Goal: Transaction & Acquisition: Purchase product/service

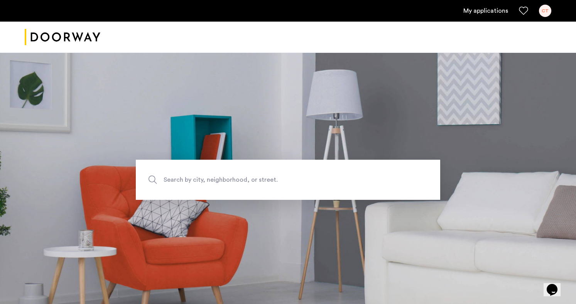
click at [546, 10] on div "CT" at bounding box center [545, 11] width 12 height 12
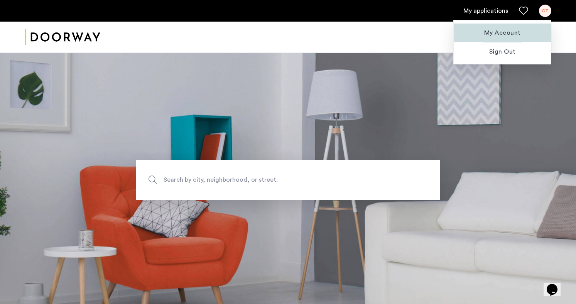
click at [486, 36] on span "My Account" at bounding box center [502, 32] width 85 height 9
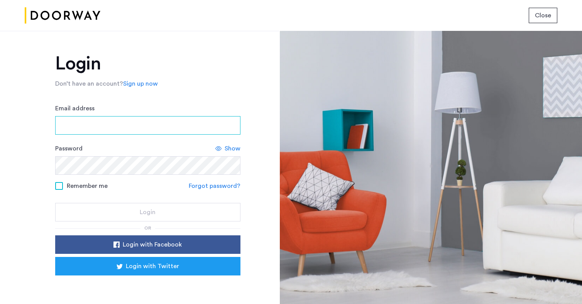
type input "**********"
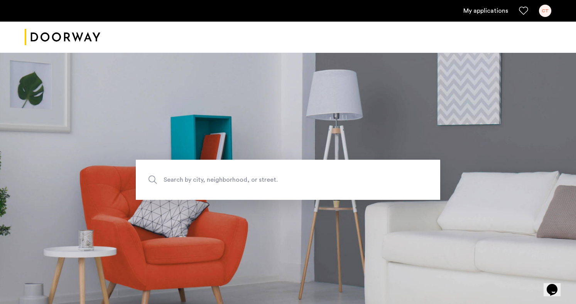
click at [471, 14] on link "My applications" at bounding box center [485, 10] width 45 height 9
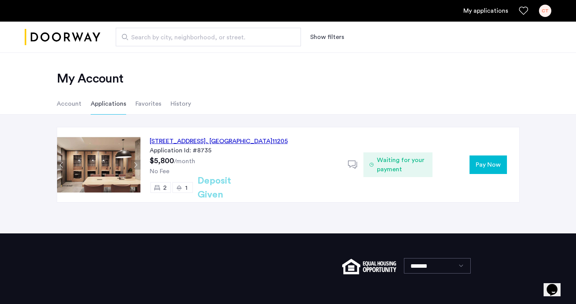
click at [486, 166] on span "Pay Now" at bounding box center [488, 164] width 25 height 9
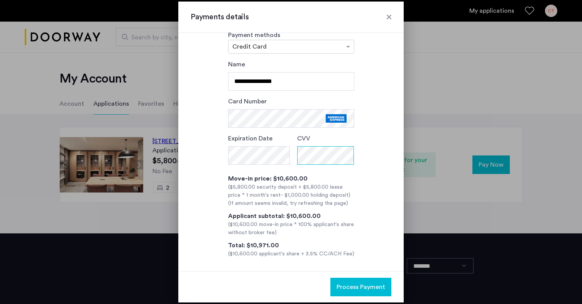
scroll to position [16, 0]
click at [343, 288] on span "Process Payment" at bounding box center [361, 286] width 49 height 9
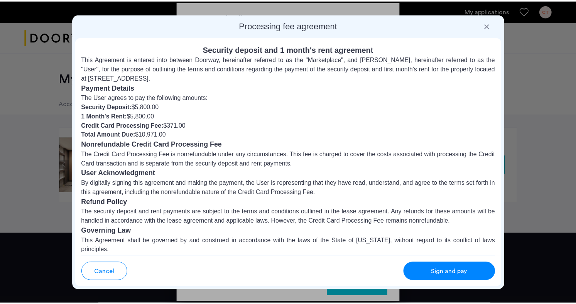
scroll to position [49, 0]
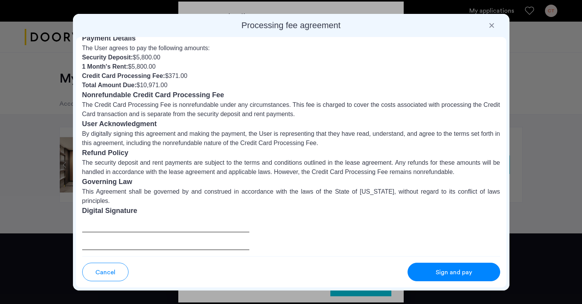
click at [115, 232] on div at bounding box center [165, 233] width 167 height 34
click at [438, 278] on button "Sign and pay" at bounding box center [454, 272] width 93 height 19
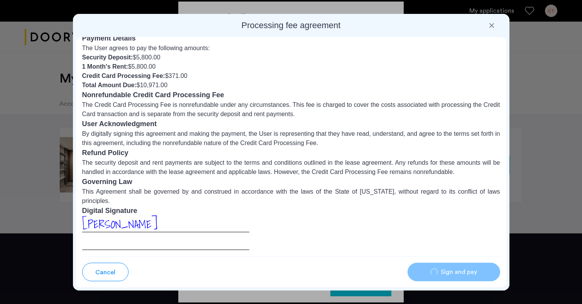
click at [131, 244] on div "[PERSON_NAME]" at bounding box center [165, 233] width 167 height 34
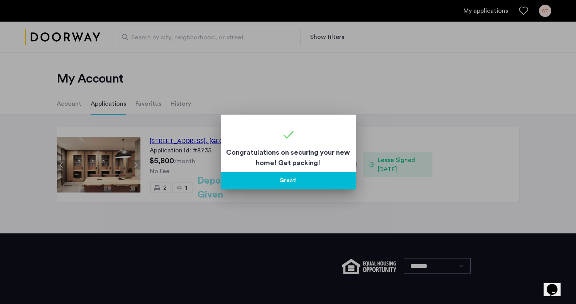
click at [419, 263] on div at bounding box center [288, 152] width 576 height 304
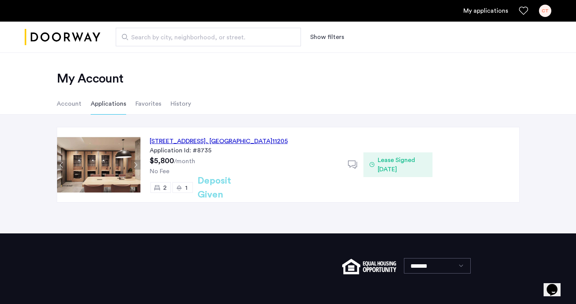
click at [269, 161] on div "[STREET_ADDRESS] Application Id: #8735 $5,800 /month No Fee 2 1 Deposit Given" at bounding box center [244, 164] width 208 height 75
click at [178, 106] on li "History" at bounding box center [181, 104] width 20 height 22
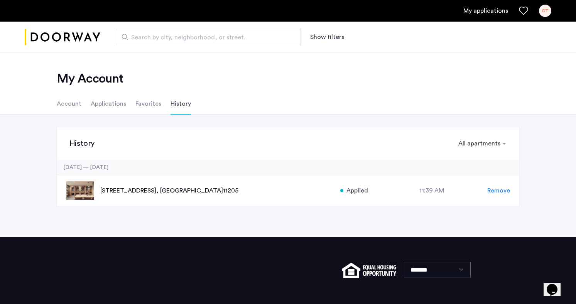
click at [382, 210] on div "History × All apartments × [DATE] — [DATE][GEOGRAPHIC_DATA][STREET_ADDRESS] App…" at bounding box center [288, 176] width 576 height 123
click at [147, 184] on div "[STREET_ADDRESS] Applied at 11:39 AM Remove" at bounding box center [288, 190] width 462 height 31
click at [138, 102] on li "Favorites" at bounding box center [148, 104] width 26 height 22
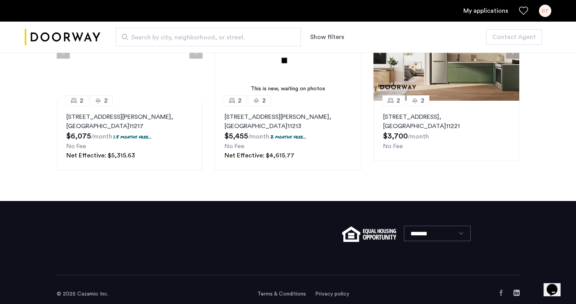
scroll to position [964, 0]
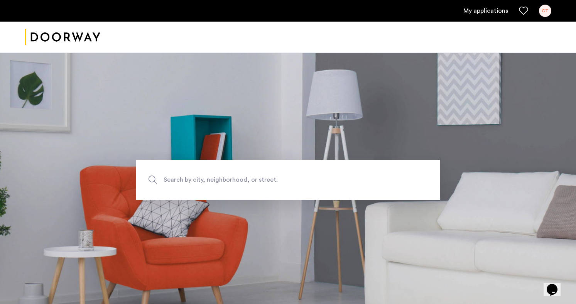
click at [466, 17] on ul "My applications CT" at bounding box center [288, 11] width 527 height 12
click at [483, 8] on link "My applications" at bounding box center [485, 10] width 45 height 9
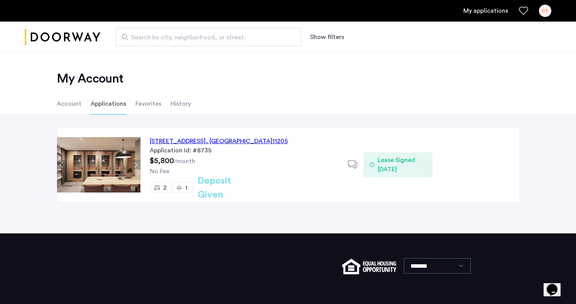
click at [238, 180] on div "151 Carlton Avenue, Unit 3D, Brooklyn , NY 11205 Application Id: #8735 $5,800 /…" at bounding box center [244, 164] width 208 height 75
click at [177, 105] on li "History" at bounding box center [181, 104] width 20 height 22
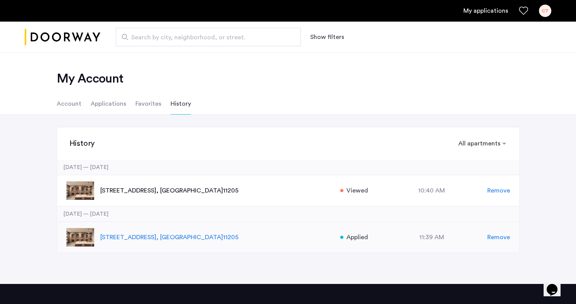
click at [186, 235] on p "151 Carlton Avenue, Unit 3D, Brooklyn , NY 11205" at bounding box center [216, 237] width 232 height 9
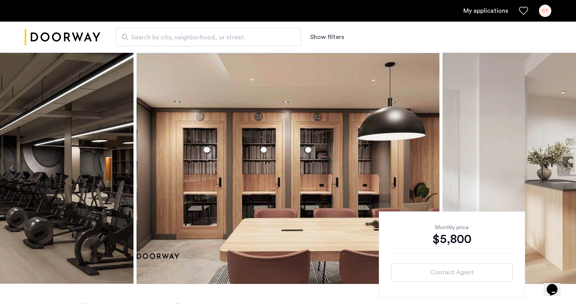
click at [478, 15] on ul "My applications CT" at bounding box center [288, 11] width 527 height 12
click at [479, 12] on link "My applications" at bounding box center [485, 10] width 45 height 9
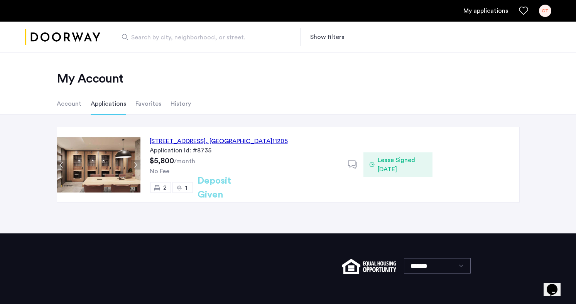
click at [169, 157] on span "$5,800" at bounding box center [162, 161] width 24 height 8
click at [177, 135] on div "[STREET_ADDRESS] Application Id: #8735 $5,800 /month No Fee 2 1 Deposit Given" at bounding box center [244, 164] width 208 height 75
click at [188, 146] on div "Application Id: #8735" at bounding box center [244, 150] width 189 height 9
click at [353, 164] on icon at bounding box center [353, 165] width 10 height 10
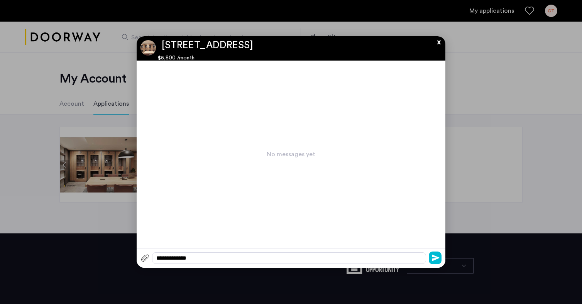
click at [440, 43] on button "x" at bounding box center [437, 40] width 12 height 8
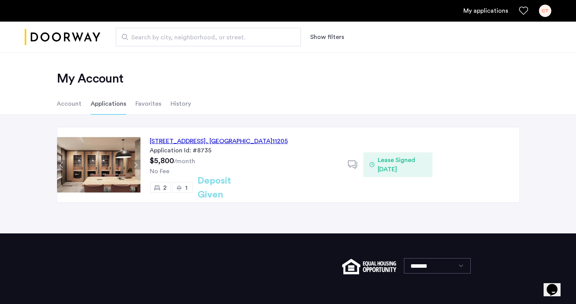
click at [71, 104] on li "Account" at bounding box center [69, 104] width 25 height 22
